Goal: Find contact information: Find contact information

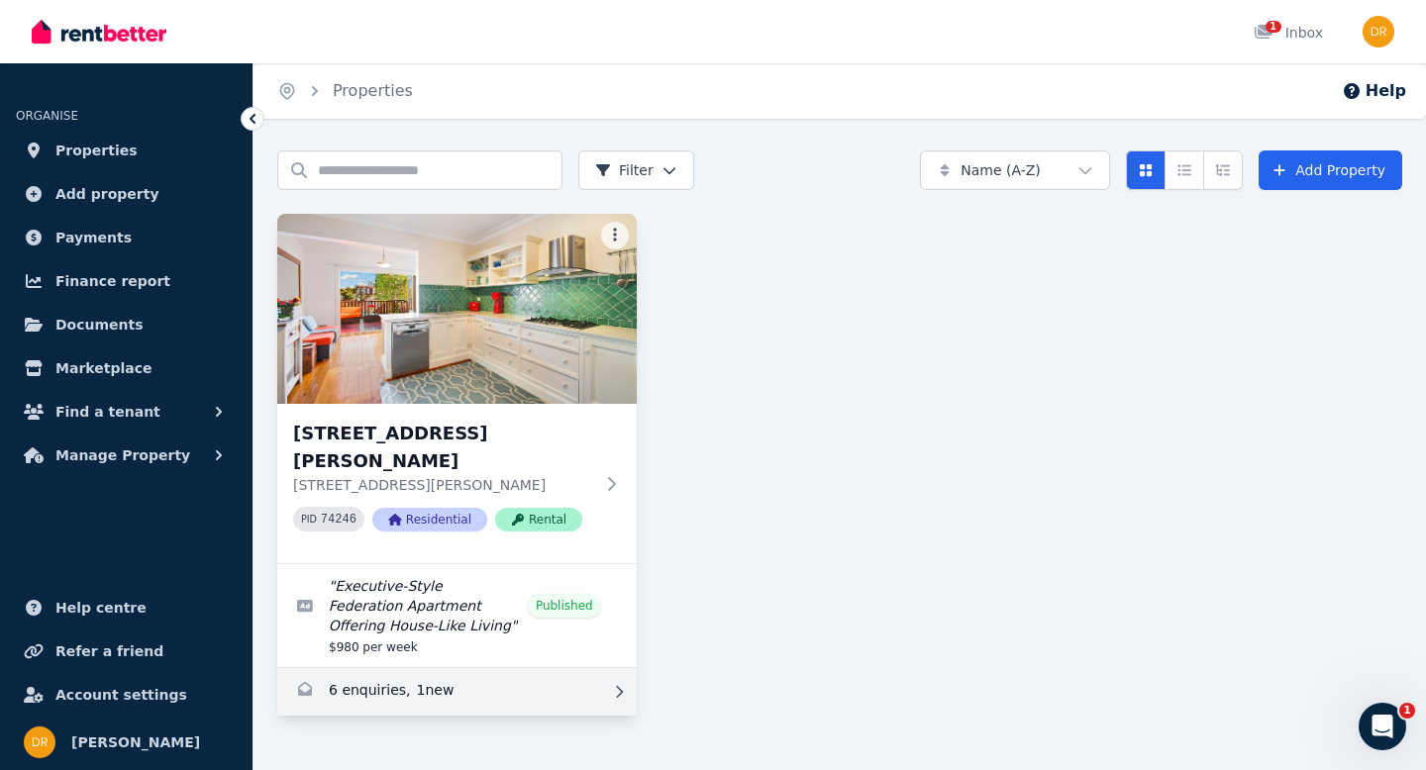
click at [377, 706] on link "Enquiries for 1/22 Murdoch Street, Cremorne Point" at bounding box center [456, 692] width 359 height 48
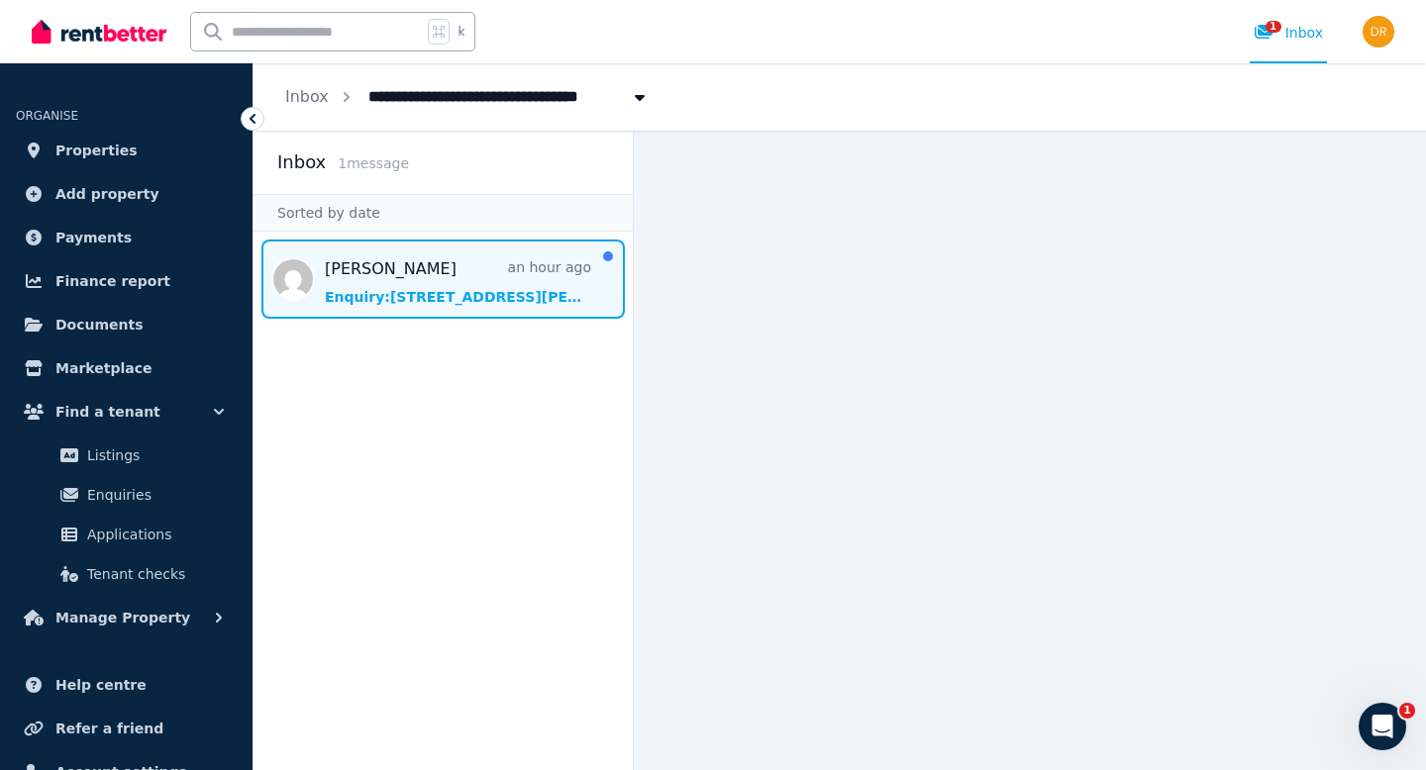
click at [401, 266] on span "Message list" at bounding box center [442, 279] width 379 height 79
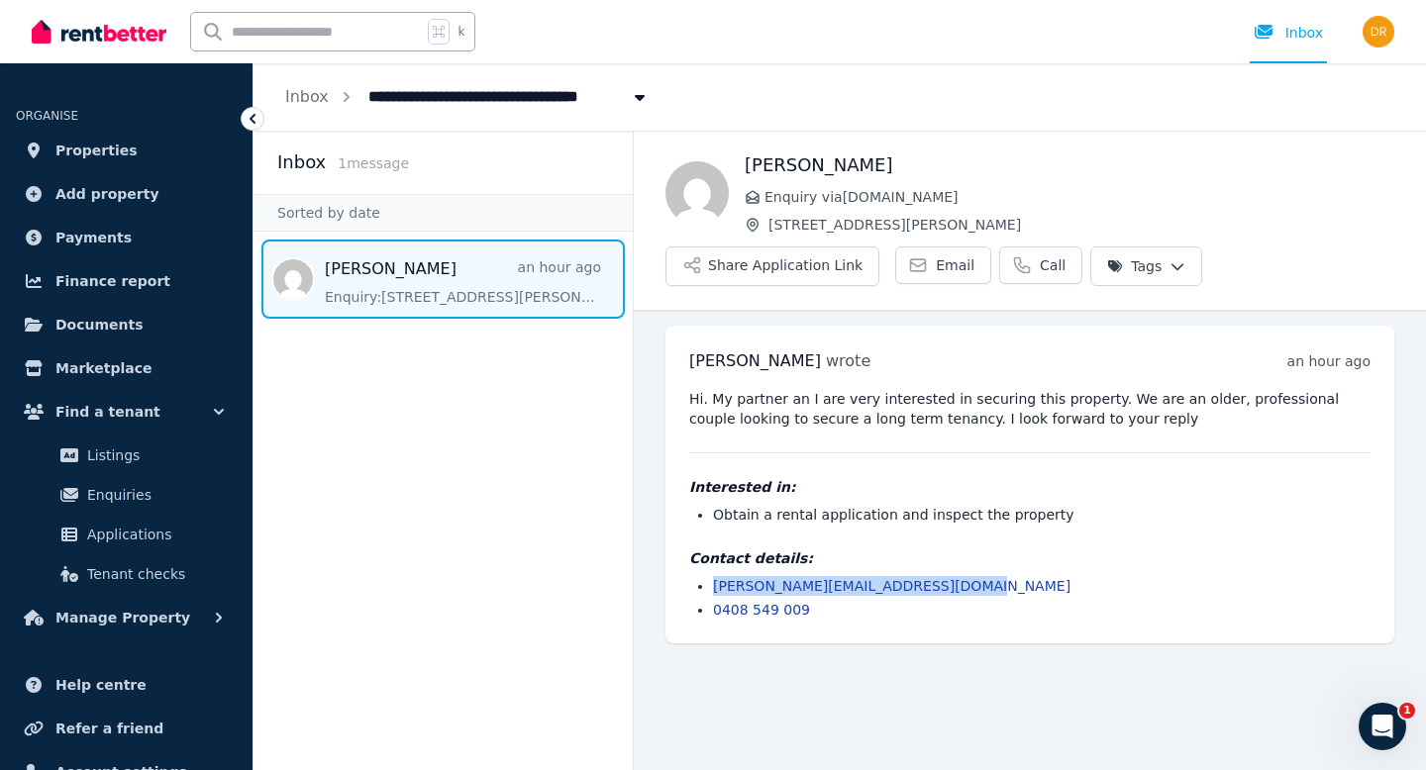
drag, startPoint x: 969, startPoint y: 580, endPoint x: 712, endPoint y: 587, distance: 257.5
click at [713, 587] on li "[PERSON_NAME][EMAIL_ADDRESS][DOMAIN_NAME]" at bounding box center [1041, 586] width 657 height 20
copy link "[PERSON_NAME][EMAIL_ADDRESS][DOMAIN_NAME]"
